Goal: Transaction & Acquisition: Book appointment/travel/reservation

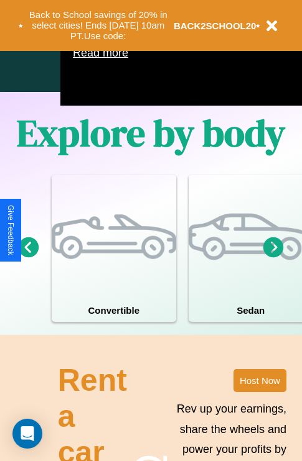
scroll to position [799, 0]
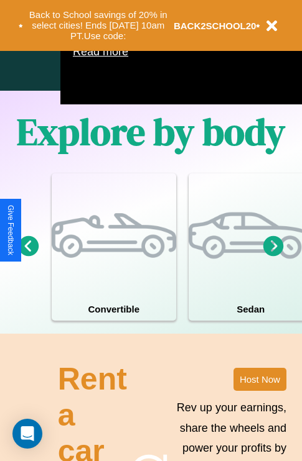
click at [273, 256] on icon at bounding box center [273, 246] width 21 height 21
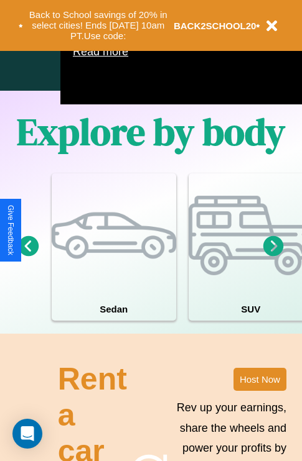
click at [273, 256] on icon at bounding box center [273, 246] width 21 height 21
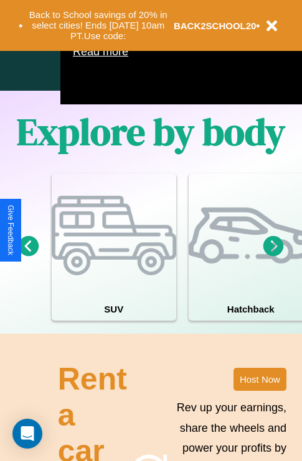
click at [273, 256] on icon at bounding box center [273, 246] width 21 height 21
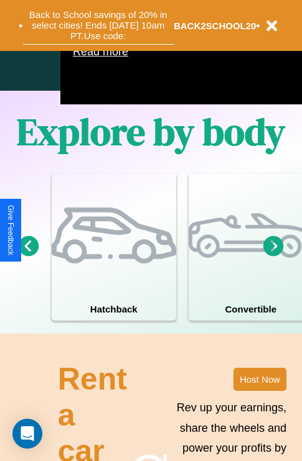
click at [98, 25] on button "Back to School savings of 20% in select cities! Ends 9/1 at 10am PT. Use code:" at bounding box center [98, 25] width 150 height 39
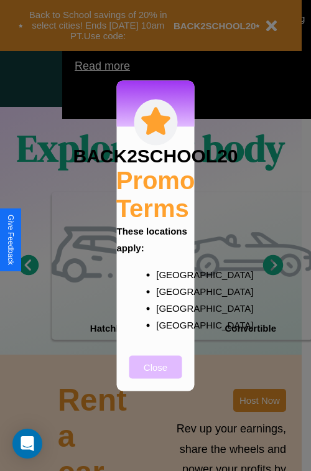
click at [155, 375] on button "Close" at bounding box center [155, 366] width 53 height 23
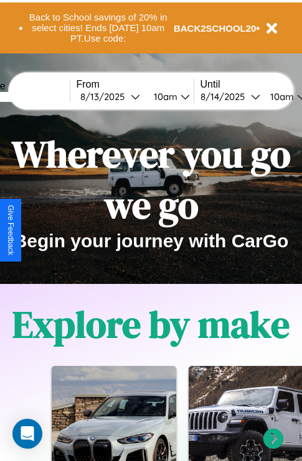
scroll to position [0, 0]
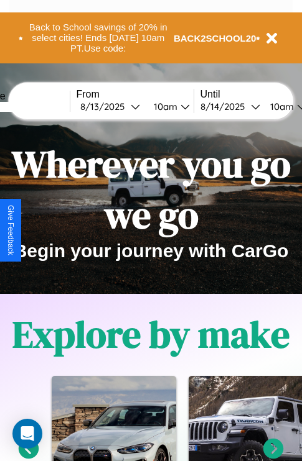
click at [42, 106] on input "text" at bounding box center [22, 107] width 93 height 10
type input "**********"
click at [124, 106] on div "8 / 13 / 2025" at bounding box center [105, 107] width 50 height 12
select select "*"
select select "****"
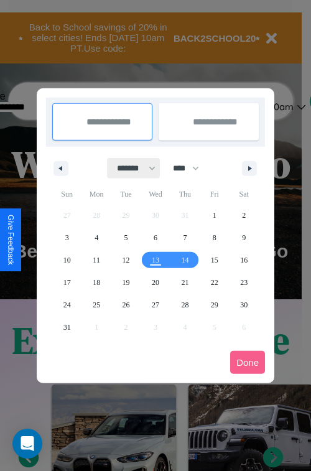
click at [131, 168] on select "******* ******** ***** ***** *** **** **** ****** ********* ******* ******** **…" at bounding box center [134, 168] width 53 height 21
select select "*"
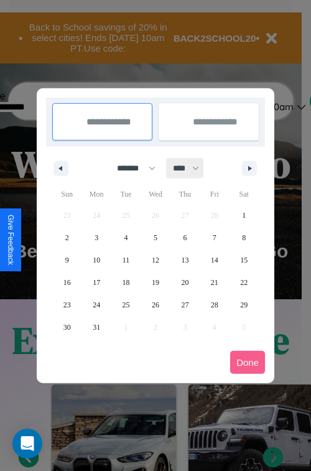
click at [192, 168] on select "**** **** **** **** **** **** **** **** **** **** **** **** **** **** **** ****…" at bounding box center [185, 168] width 37 height 21
select select "****"
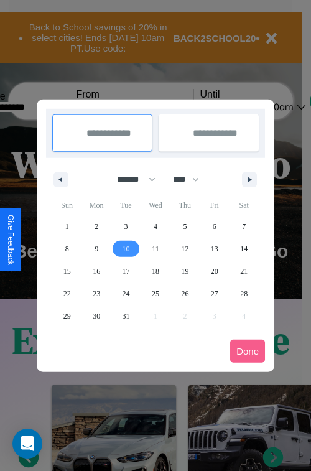
click at [126, 248] on span "10" at bounding box center [126, 249] width 7 height 22
type input "**********"
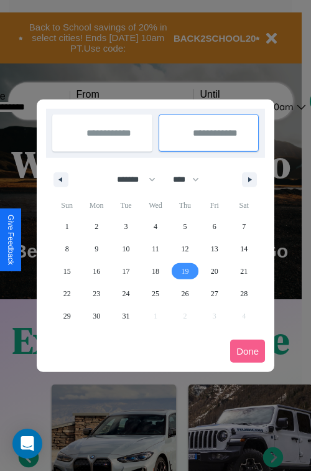
click at [185, 271] on span "19" at bounding box center [184, 271] width 7 height 22
type input "**********"
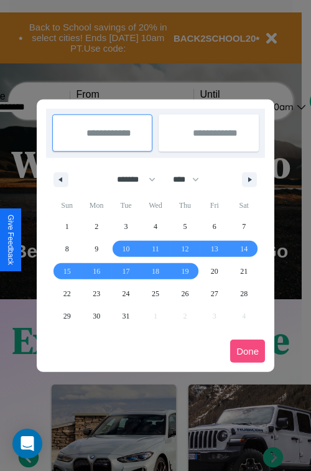
click at [248, 351] on button "Done" at bounding box center [247, 351] width 35 height 23
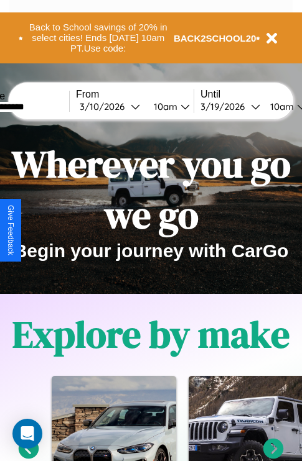
scroll to position [0, 46]
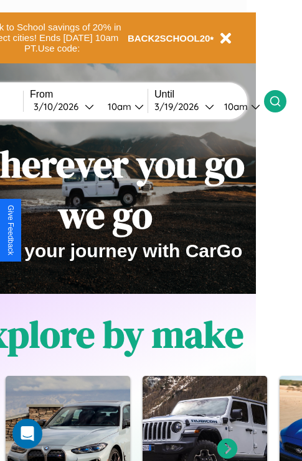
click at [281, 101] on icon at bounding box center [275, 101] width 12 height 12
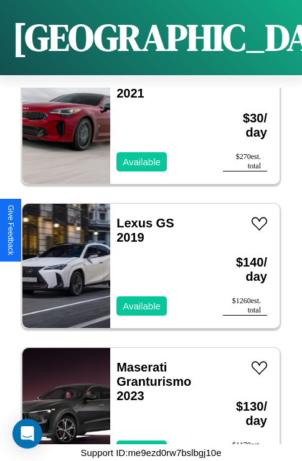
scroll to position [2499, 0]
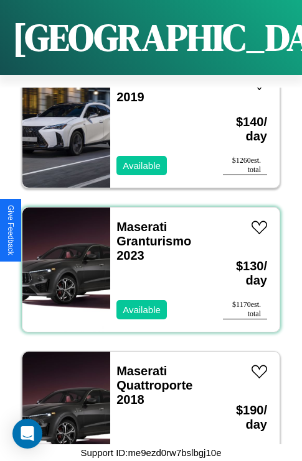
click at [146, 262] on div "Maserati Granturismo 2023 Available" at bounding box center [160, 270] width 100 height 124
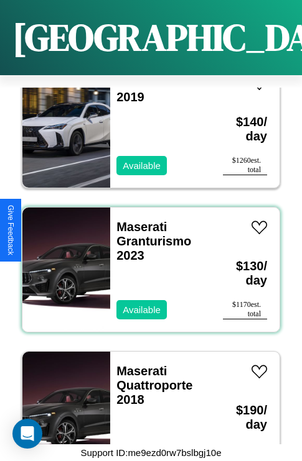
click at [146, 262] on div "Maserati Granturismo 2023 Available" at bounding box center [160, 270] width 100 height 124
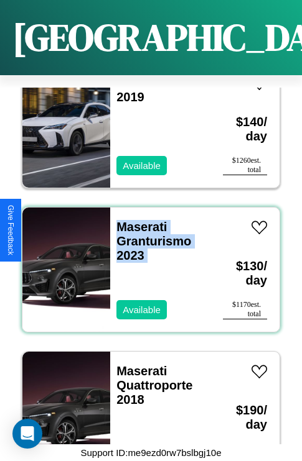
click at [146, 262] on div "Maserati Granturismo 2023 Available" at bounding box center [160, 270] width 100 height 124
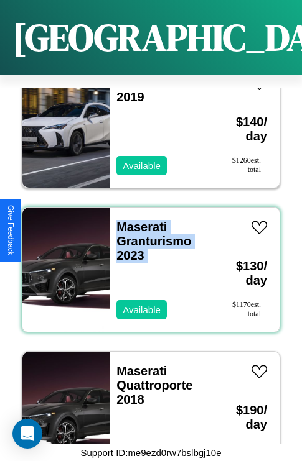
click at [146, 262] on div "Maserati Granturismo 2023 Available" at bounding box center [160, 270] width 100 height 124
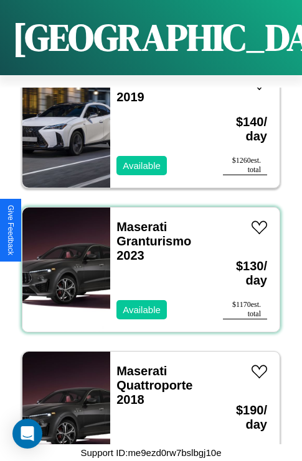
click at [146, 262] on div "Maserati Granturismo 2023 Available" at bounding box center [160, 270] width 100 height 124
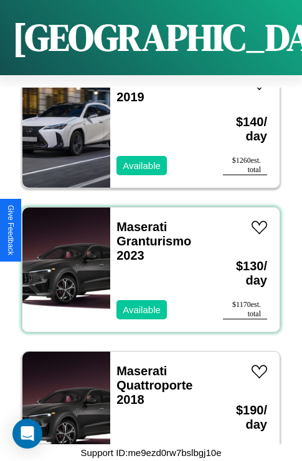
click at [146, 262] on div "Maserati Granturismo 2023 Available" at bounding box center [160, 270] width 100 height 124
click at [137, 220] on link "Maserati Granturismo 2023" at bounding box center [153, 241] width 75 height 42
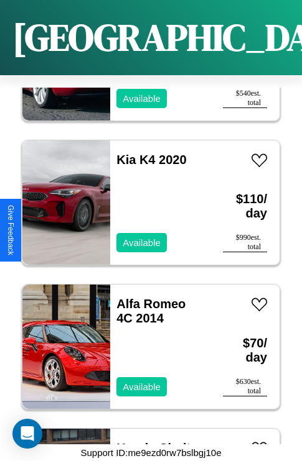
scroll to position [6828, 0]
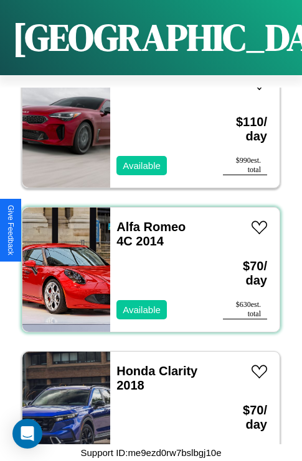
click at [146, 262] on div "Alfa Romeo 4C 2014 Available" at bounding box center [160, 270] width 100 height 124
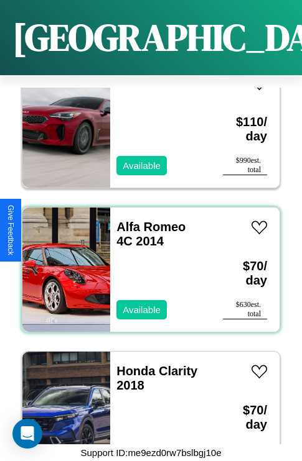
click at [146, 262] on div "Alfa Romeo 4C 2014 Available" at bounding box center [160, 270] width 100 height 124
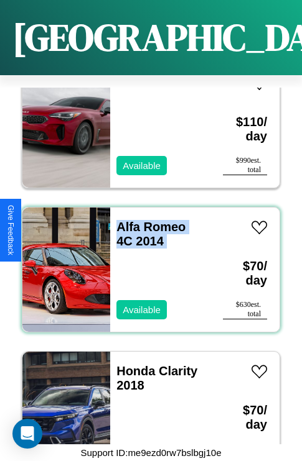
click at [146, 262] on div "Alfa Romeo 4C 2014 Available" at bounding box center [160, 270] width 100 height 124
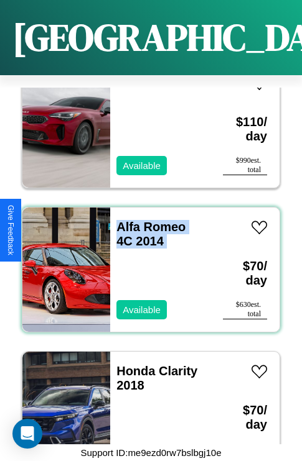
click at [146, 262] on div "Alfa Romeo 4C 2014 Available" at bounding box center [160, 270] width 100 height 124
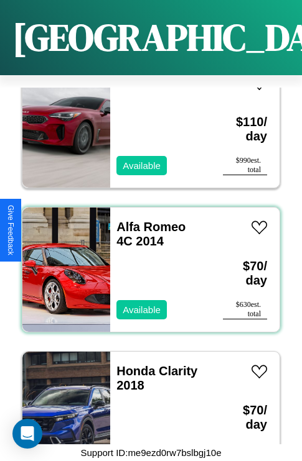
click at [146, 262] on div "Alfa Romeo 4C 2014 Available" at bounding box center [160, 270] width 100 height 124
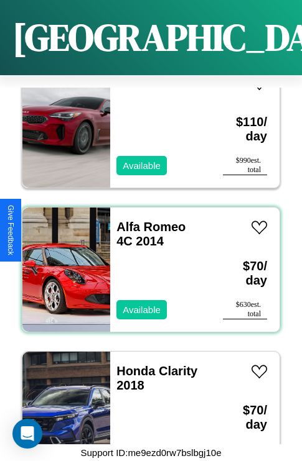
click at [146, 262] on div "Alfa Romeo 4C 2014 Available" at bounding box center [160, 270] width 100 height 124
click at [147, 220] on link "Alfa Romeo 4C 2014" at bounding box center [150, 234] width 69 height 28
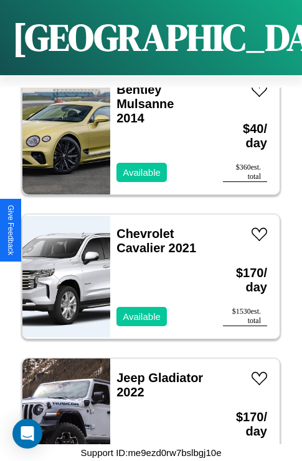
scroll to position [7260, 0]
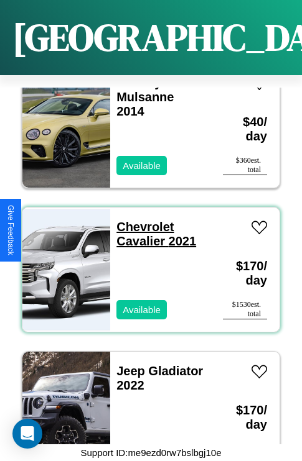
click at [141, 220] on link "Chevrolet Cavalier 2021" at bounding box center [156, 234] width 80 height 28
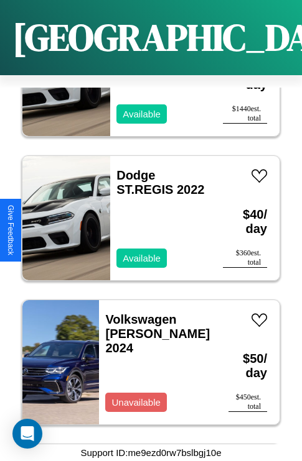
scroll to position [6106, 0]
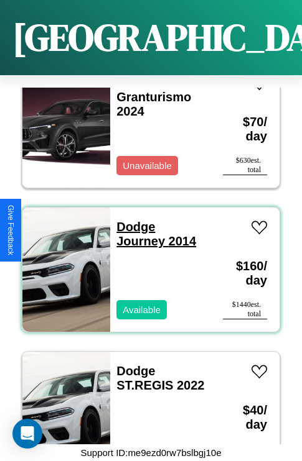
click at [132, 220] on link "Dodge Journey 2014" at bounding box center [156, 234] width 80 height 28
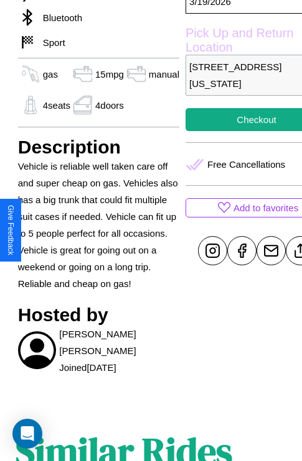
scroll to position [433, 30]
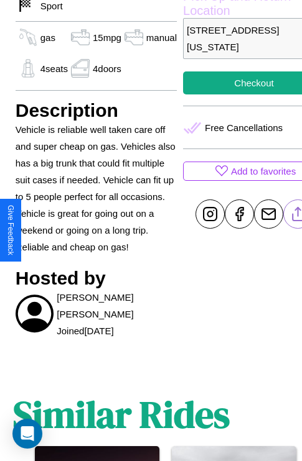
click at [298, 216] on line at bounding box center [298, 212] width 0 height 9
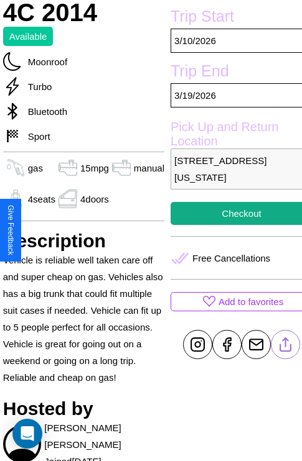
scroll to position [302, 42]
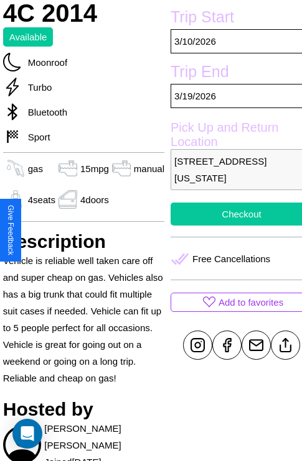
click at [231, 226] on button "Checkout" at bounding box center [241, 214] width 142 height 23
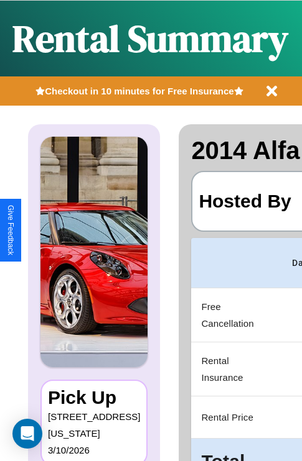
scroll to position [0, 235]
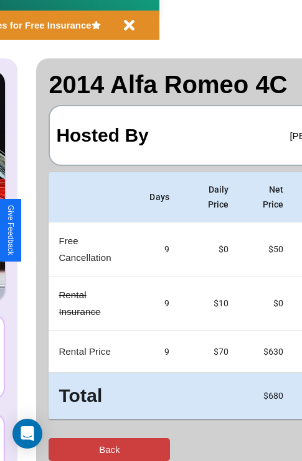
click at [60, 450] on button "Back" at bounding box center [109, 449] width 121 height 23
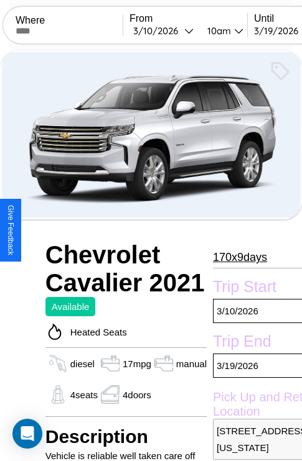
scroll to position [27, 0]
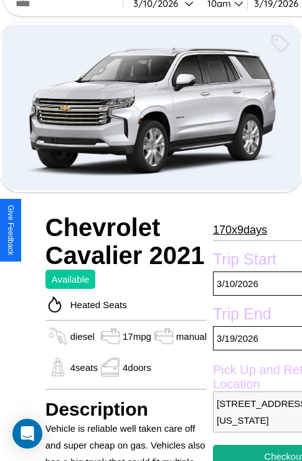
click at [236, 230] on p "170 x 9 days" at bounding box center [240, 230] width 54 height 20
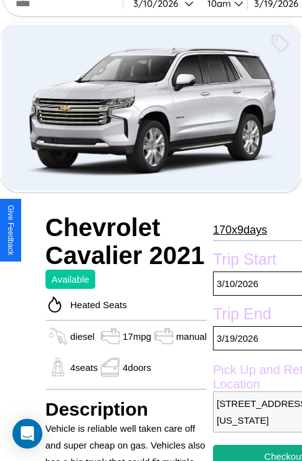
click at [236, 230] on p "170 x 9 days" at bounding box center [240, 230] width 54 height 20
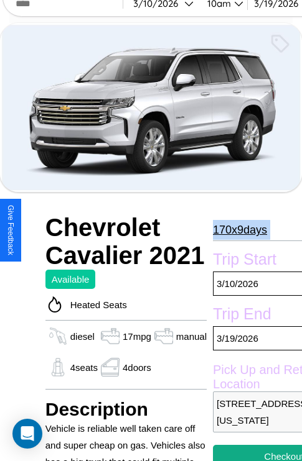
click at [236, 230] on p "170 x 9 days" at bounding box center [240, 230] width 54 height 20
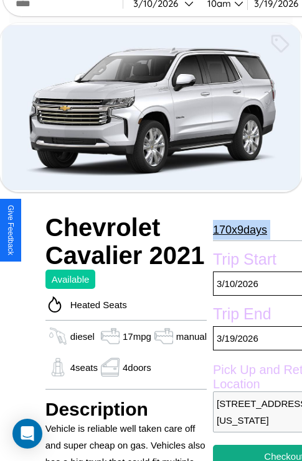
click at [236, 230] on p "170 x 9 days" at bounding box center [240, 230] width 54 height 20
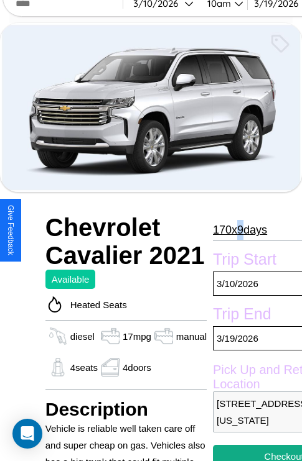
click at [236, 230] on p "170 x 9 days" at bounding box center [240, 230] width 54 height 20
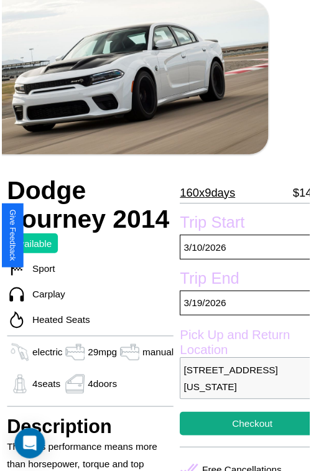
scroll to position [62, 50]
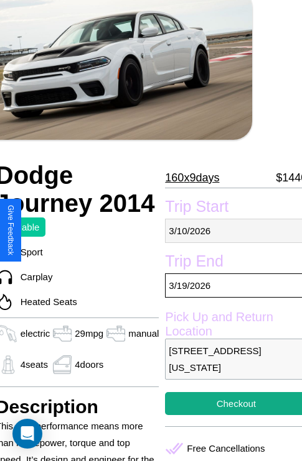
click at [231, 231] on p "3 / 10 / 2026" at bounding box center [236, 231] width 142 height 24
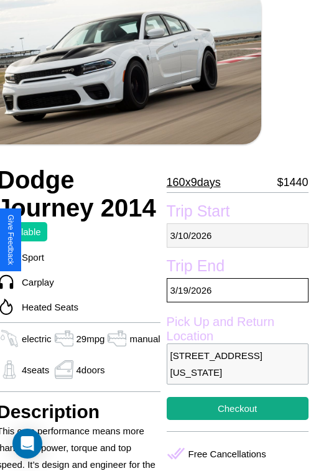
select select "*"
select select "****"
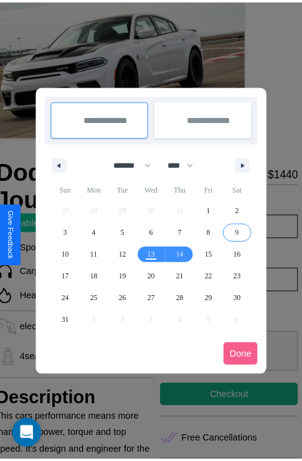
scroll to position [0, 50]
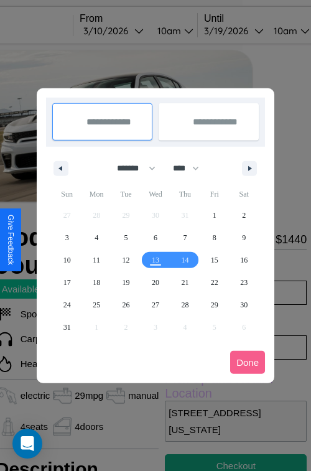
click at [130, 30] on div at bounding box center [155, 235] width 311 height 471
